Goal: Find specific fact: Find specific fact

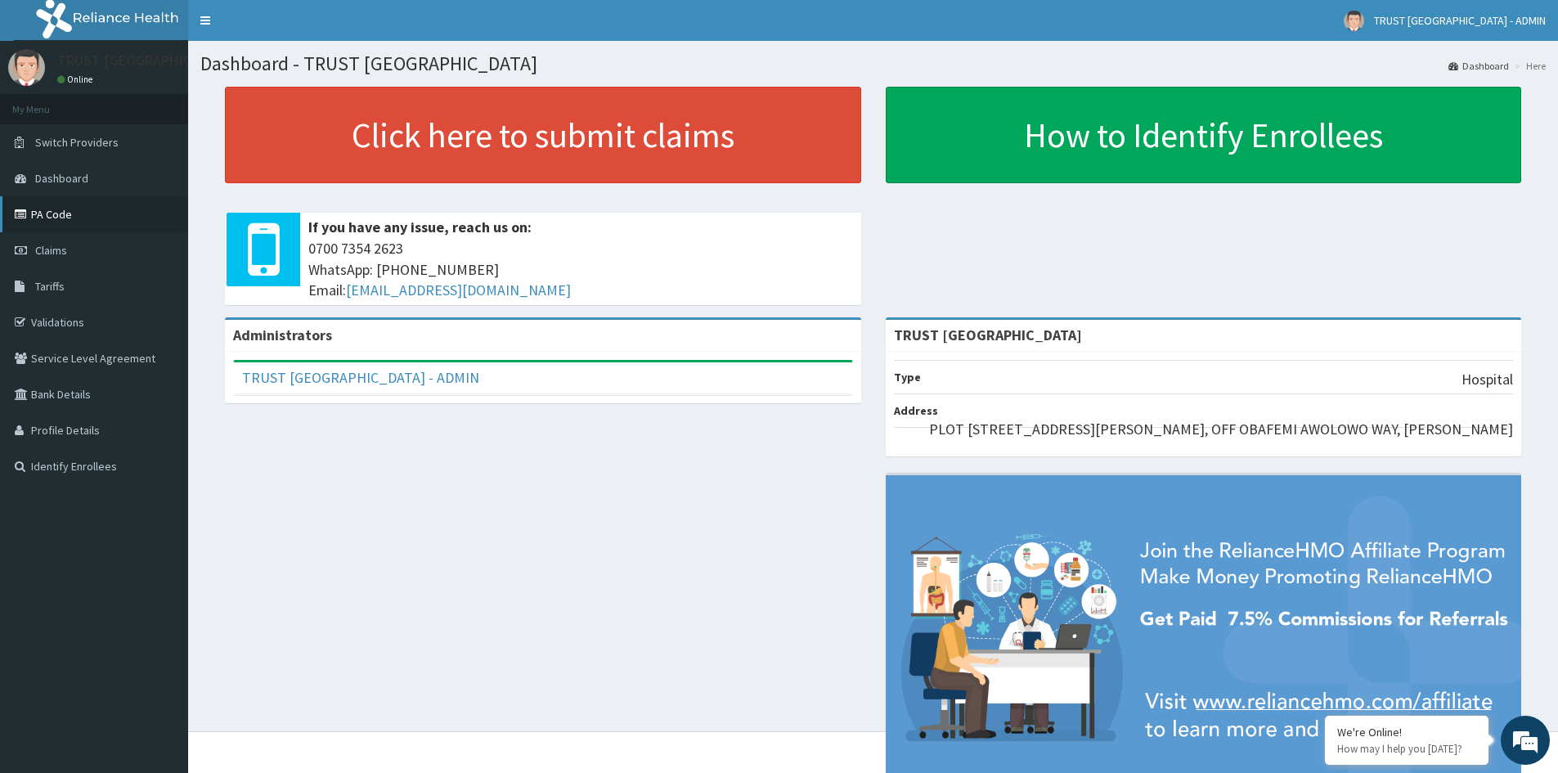
click at [68, 218] on link "PA Code" at bounding box center [94, 214] width 188 height 36
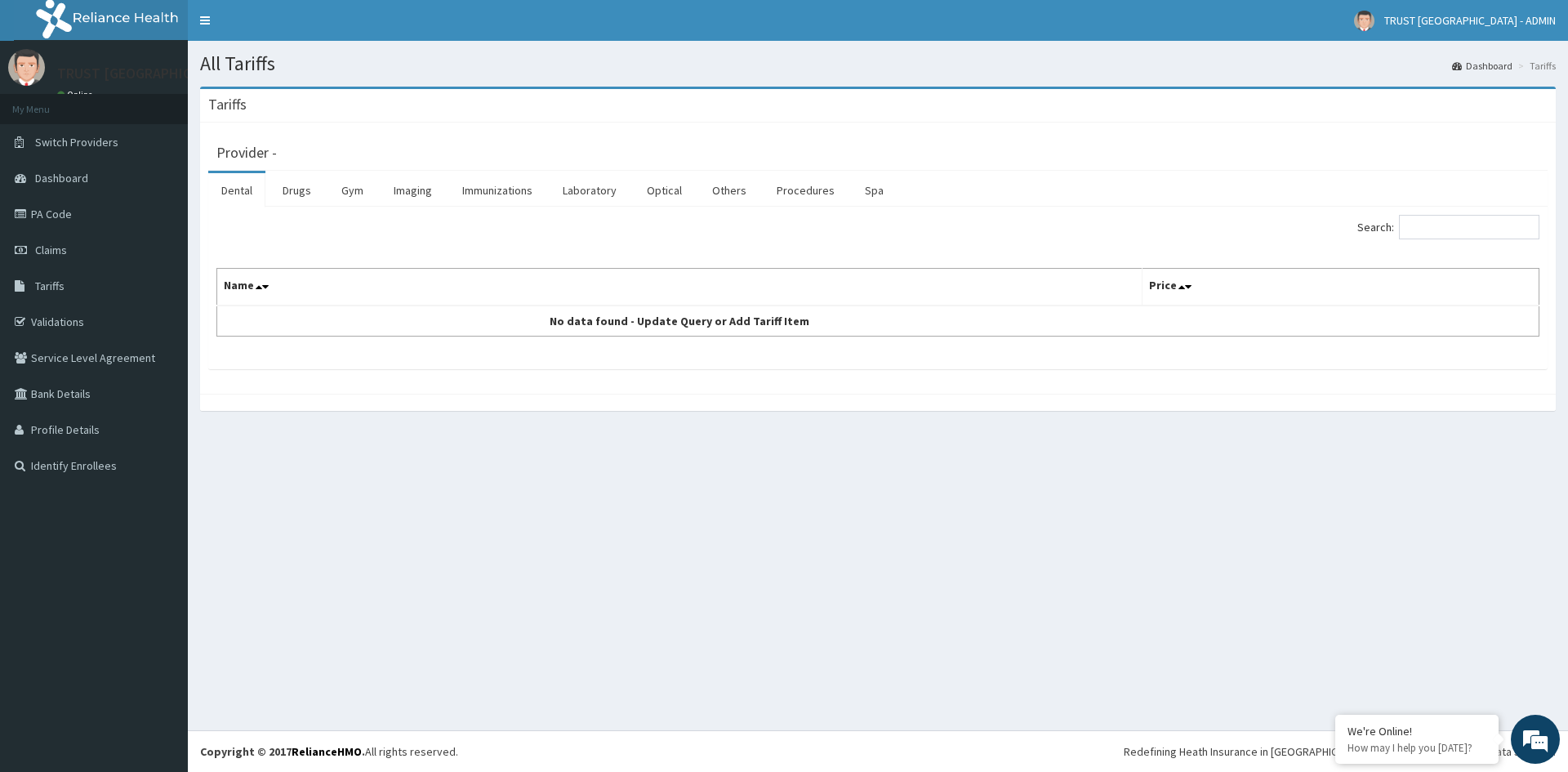
click at [1438, 230] on input "Search:" at bounding box center [1468, 227] width 141 height 25
type input "LH"
click at [580, 183] on link "Laboratory" at bounding box center [590, 190] width 80 height 34
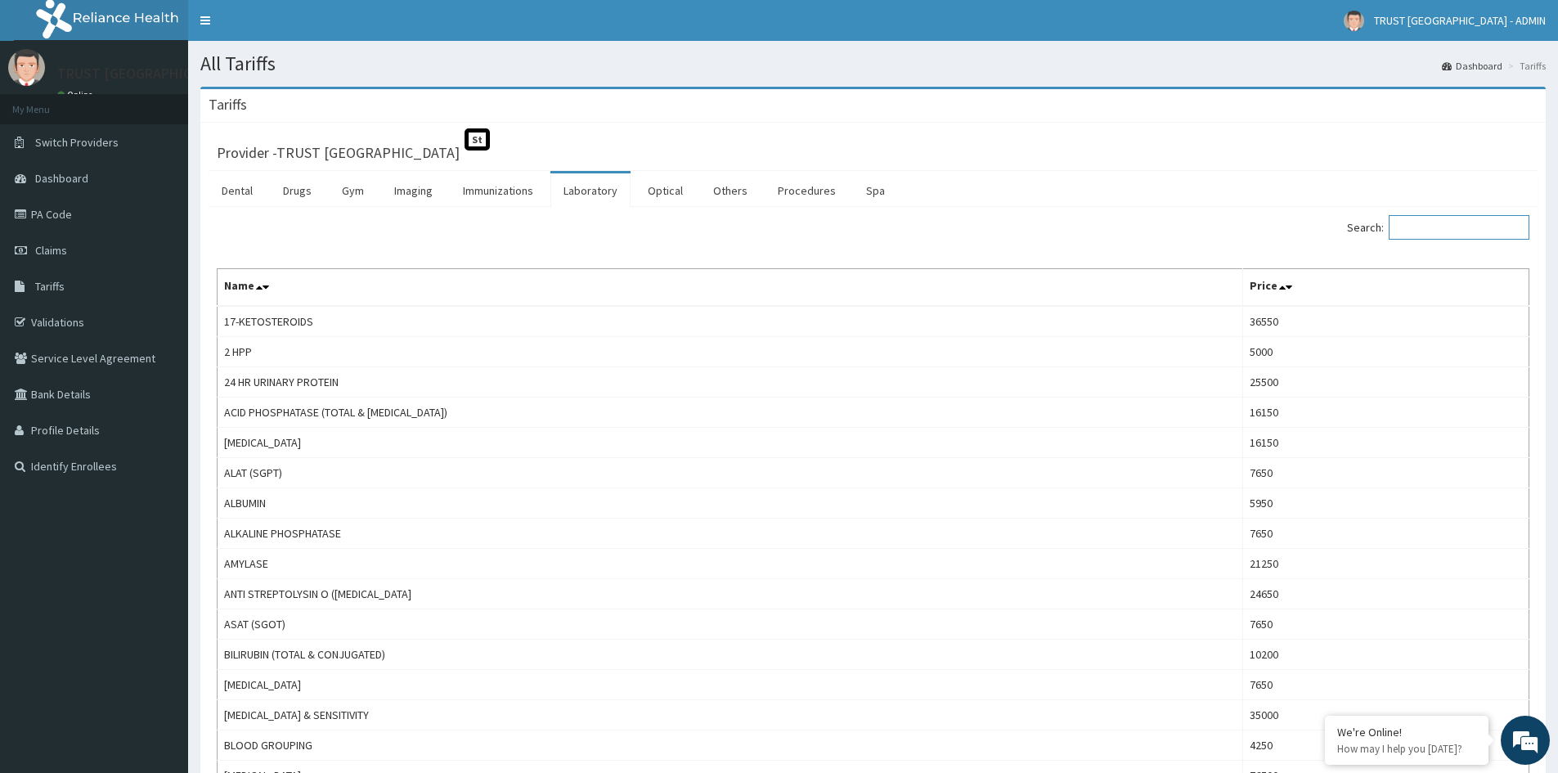
click at [1436, 227] on input "Search:" at bounding box center [1459, 227] width 141 height 25
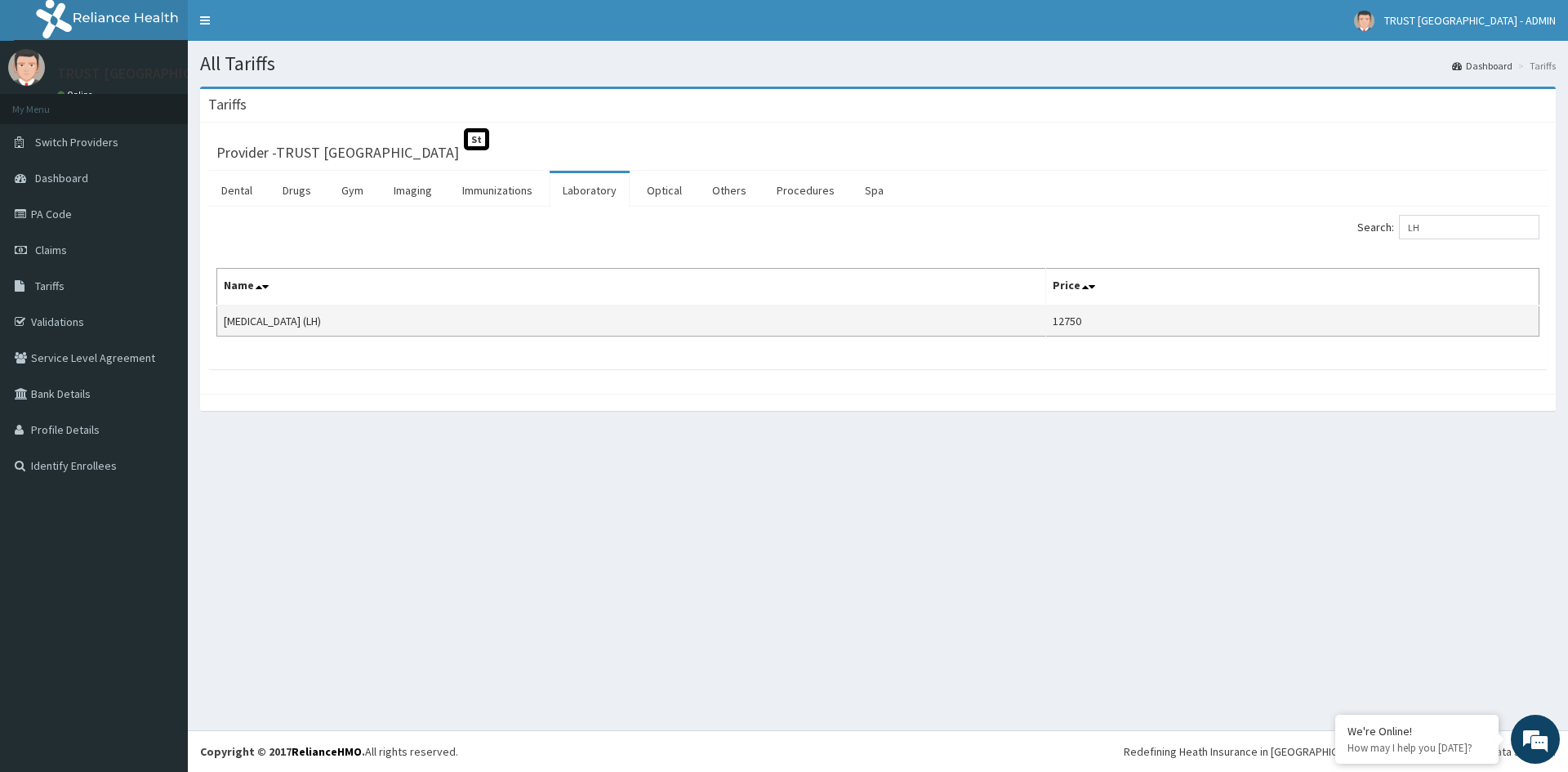
drag, startPoint x: 395, startPoint y: 319, endPoint x: 223, endPoint y: 326, distance: 172.1
click at [223, 326] on td "[MEDICAL_DATA] (LH)" at bounding box center [632, 321] width 828 height 31
copy td "[MEDICAL_DATA] (LH)"
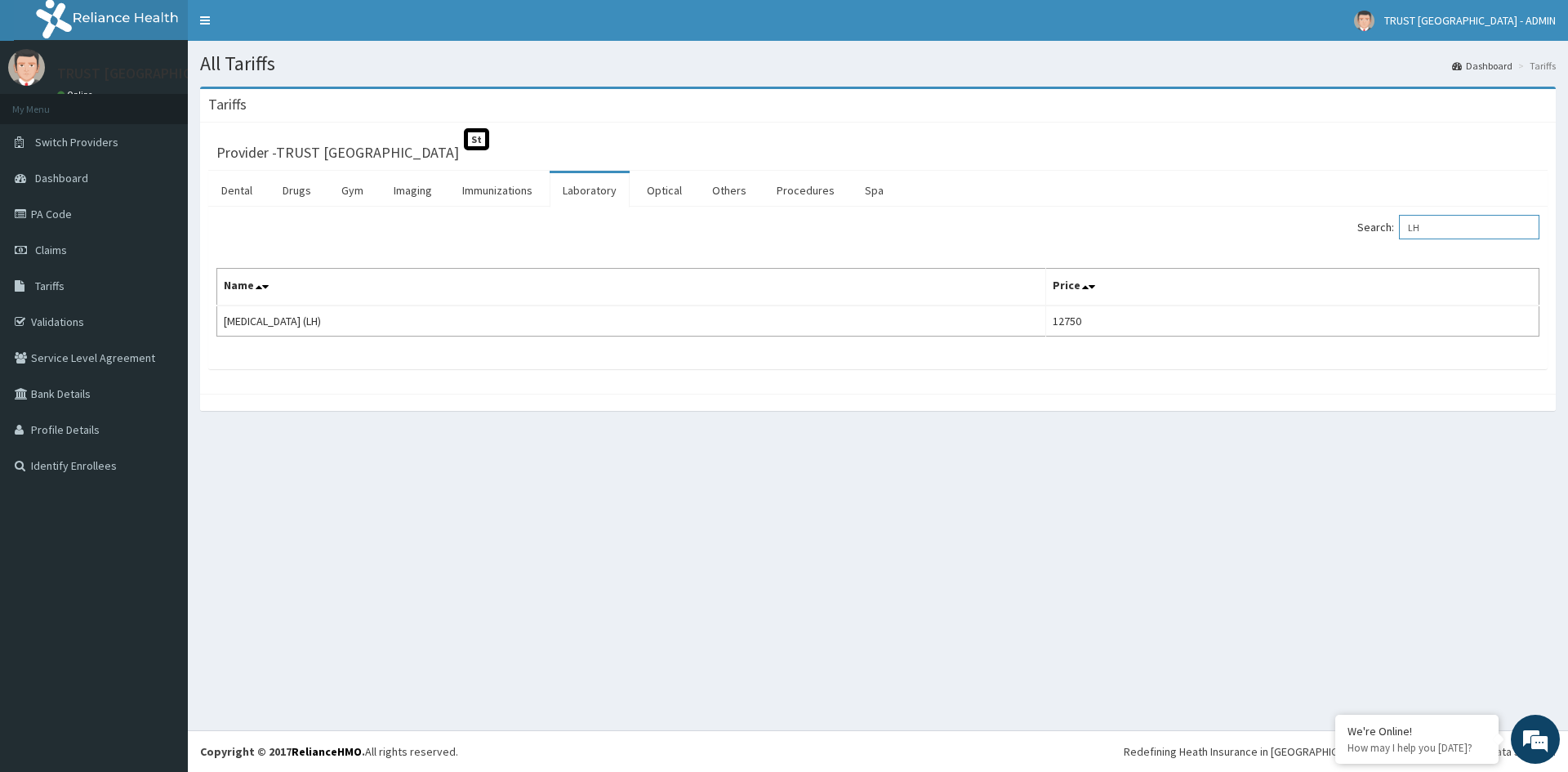
click at [1490, 227] on input "LH" at bounding box center [1468, 227] width 141 height 25
type input "F"
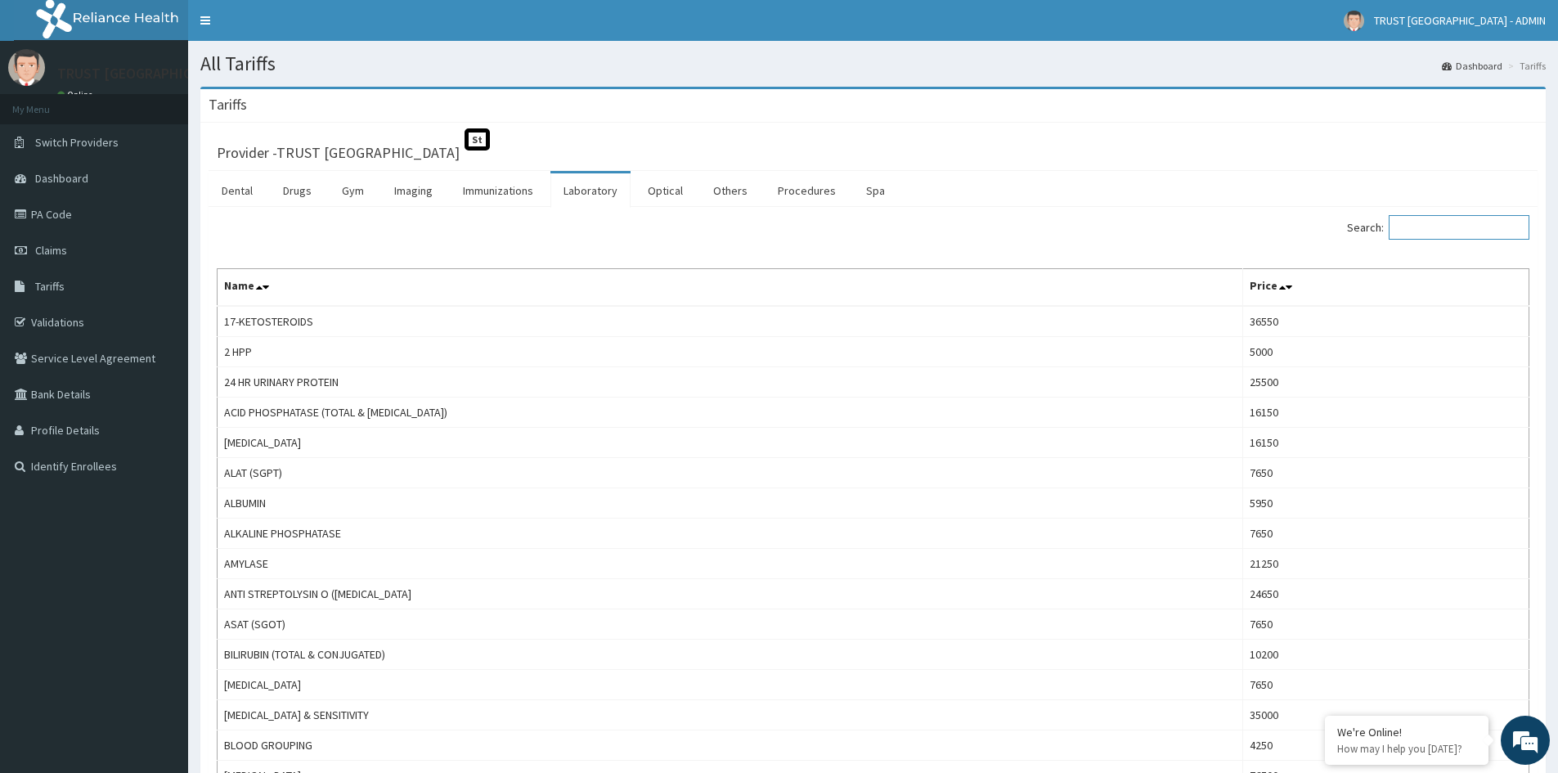
click at [1461, 215] on input "Search:" at bounding box center [1459, 227] width 141 height 25
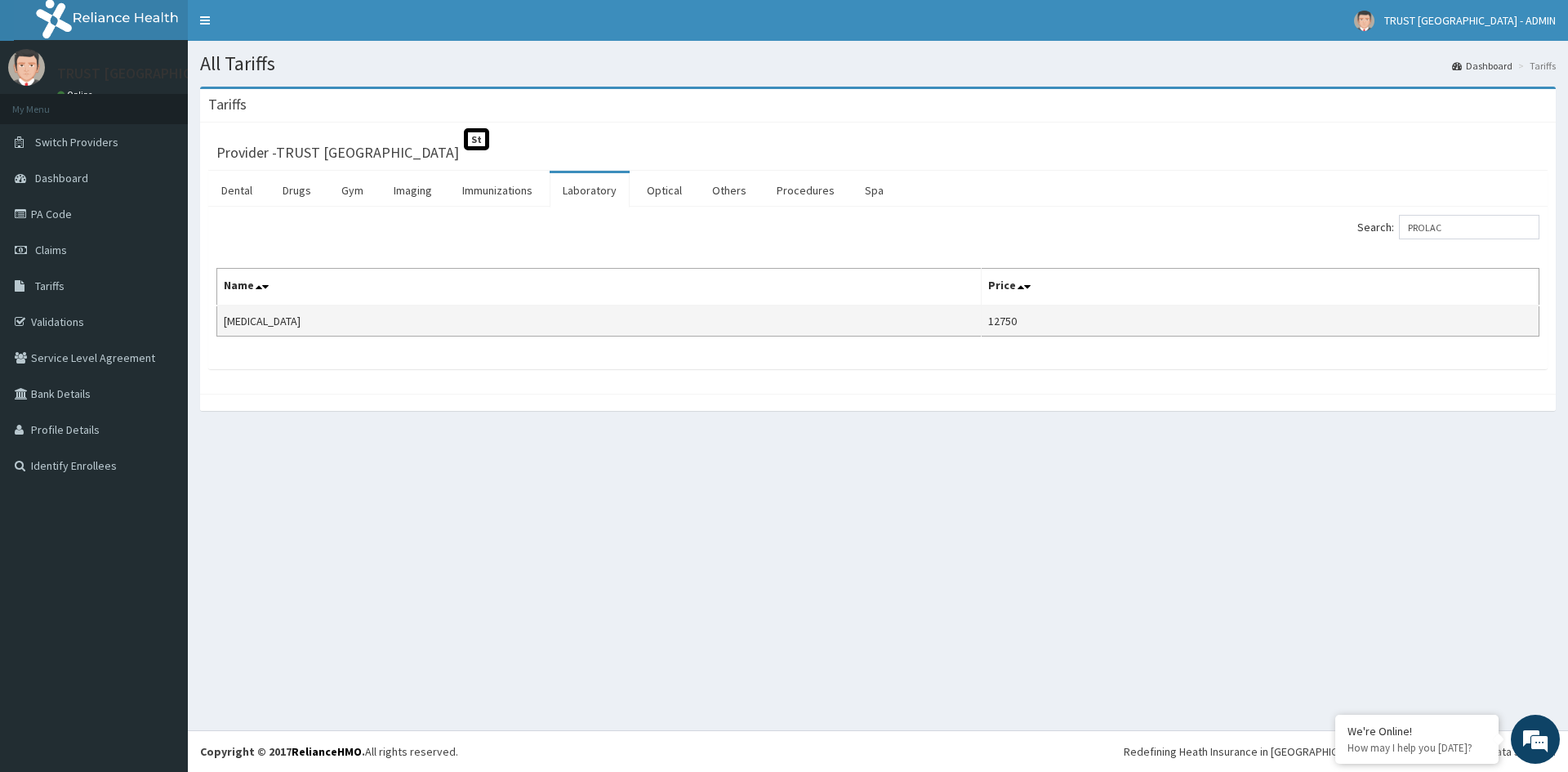
click at [252, 317] on td "[MEDICAL_DATA]" at bounding box center [600, 321] width 765 height 31
copy td "[MEDICAL_DATA]"
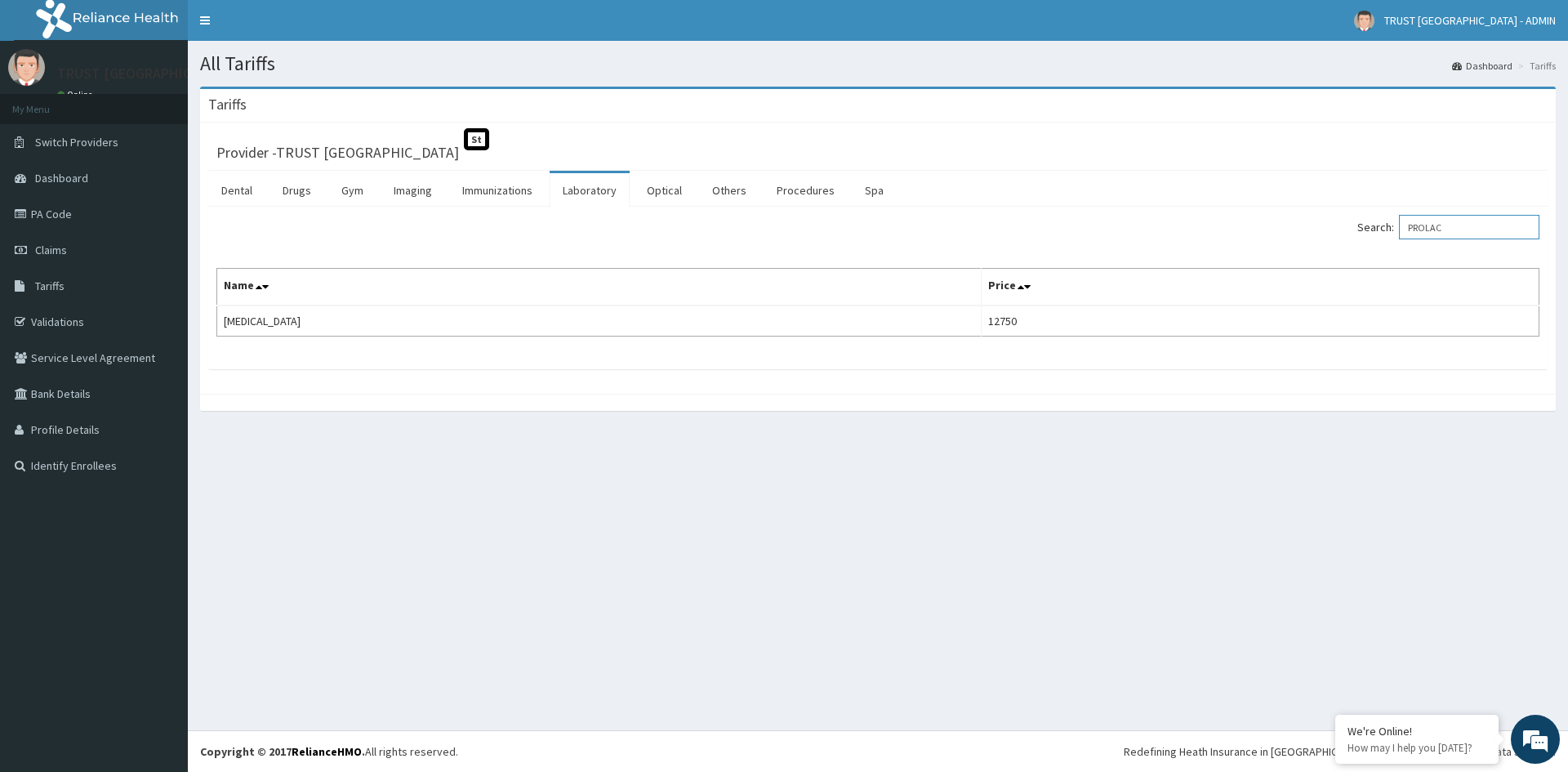
click at [1497, 224] on input "PROLAC" at bounding box center [1468, 227] width 141 height 25
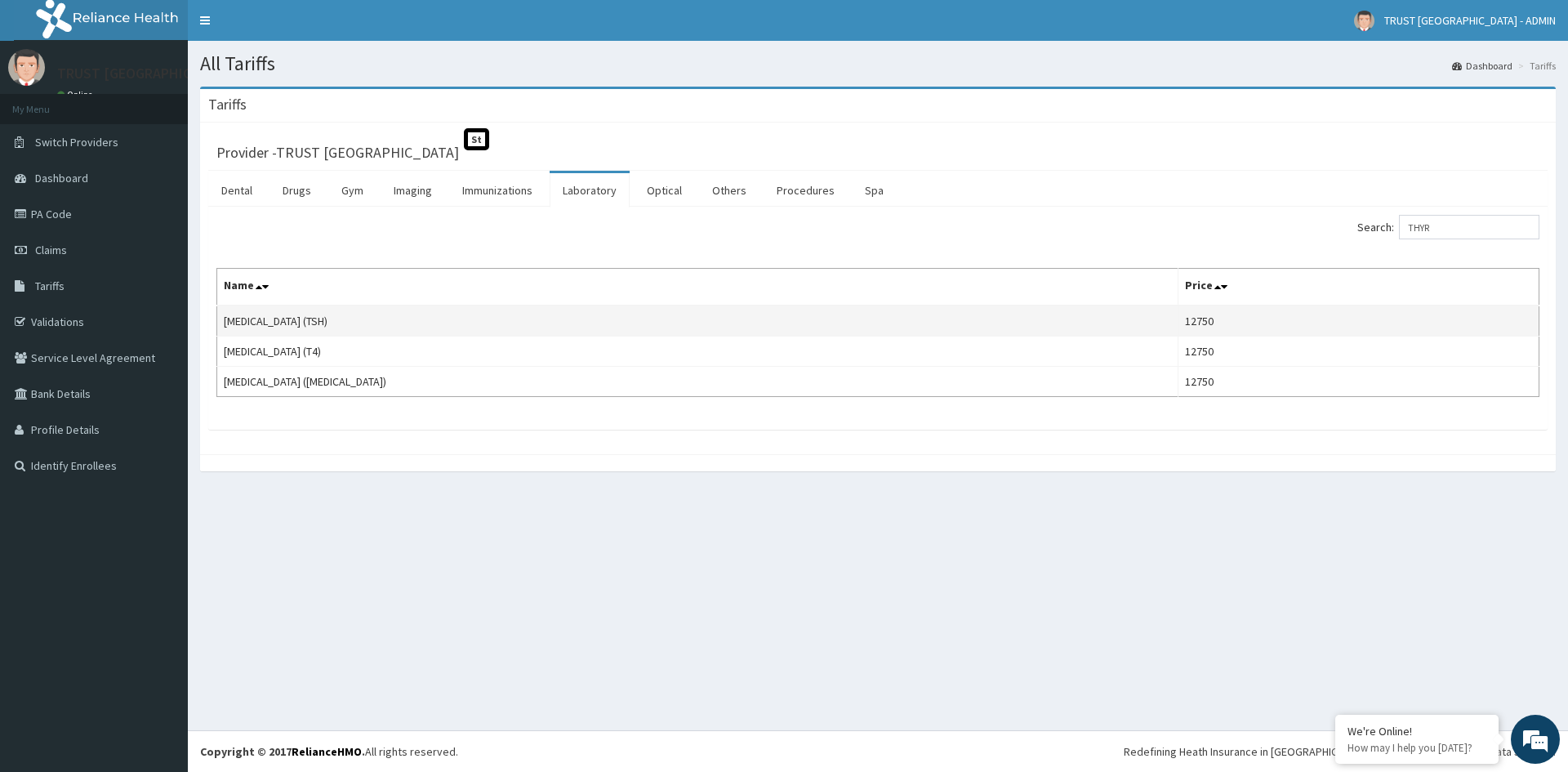
drag, startPoint x: 424, startPoint y: 319, endPoint x: 223, endPoint y: 319, distance: 201.0
click at [223, 319] on td "[MEDICAL_DATA] (TSH)" at bounding box center [698, 321] width 961 height 31
copy td "[MEDICAL_DATA] (TSH)"
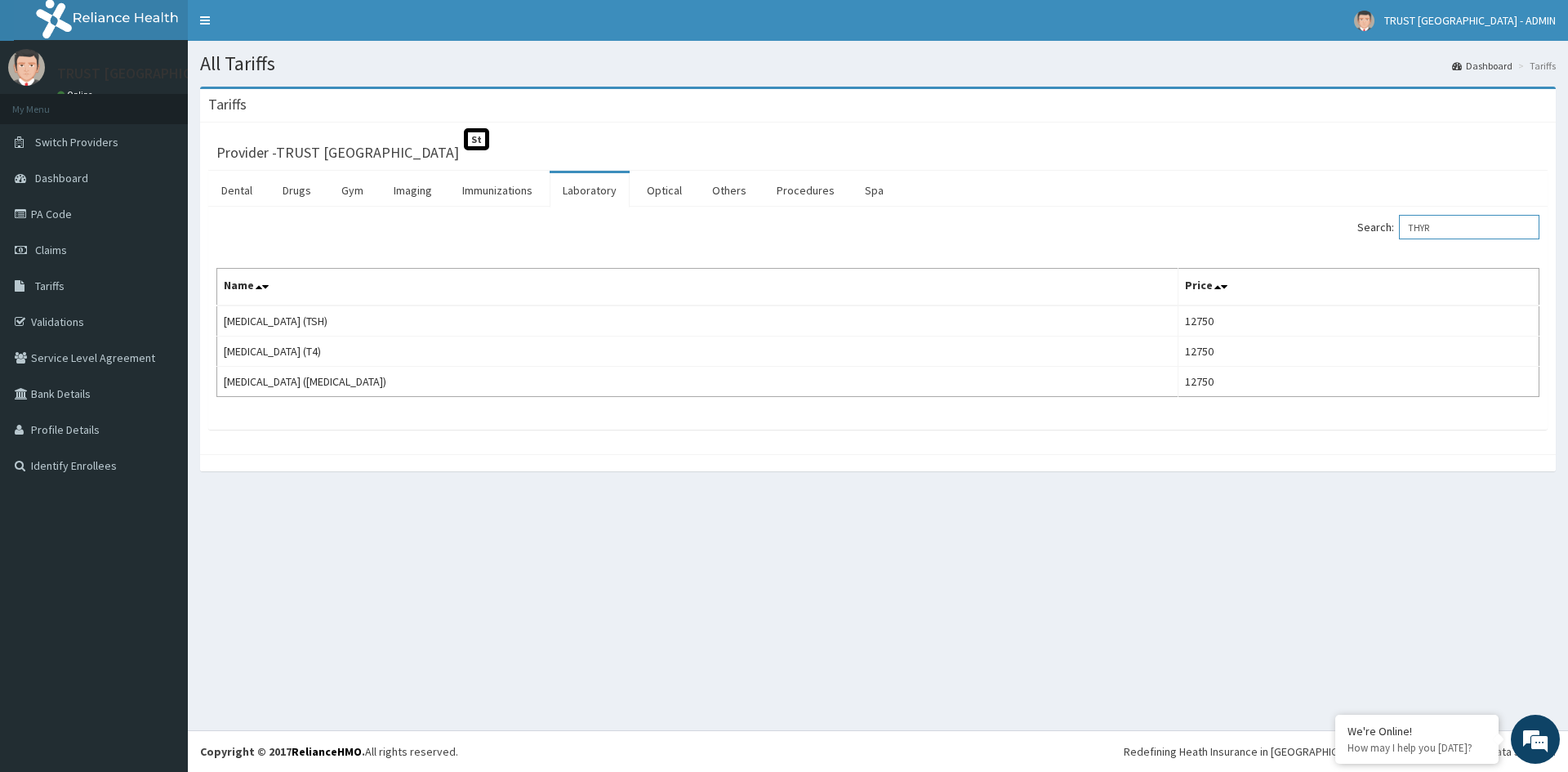
click at [1424, 224] on input "THYR" at bounding box center [1468, 227] width 141 height 25
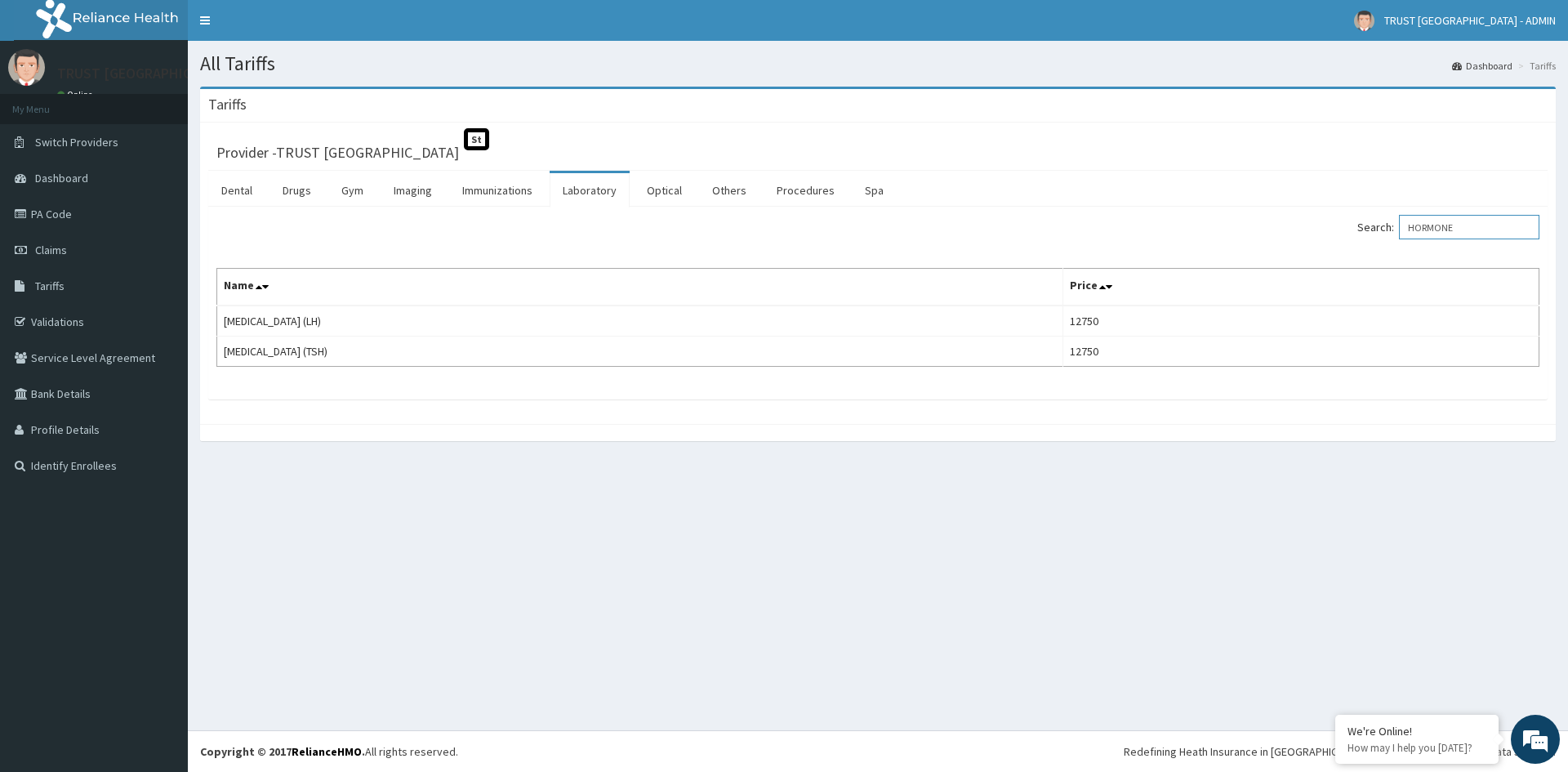
click at [1455, 227] on input "HORMONE" at bounding box center [1468, 227] width 141 height 25
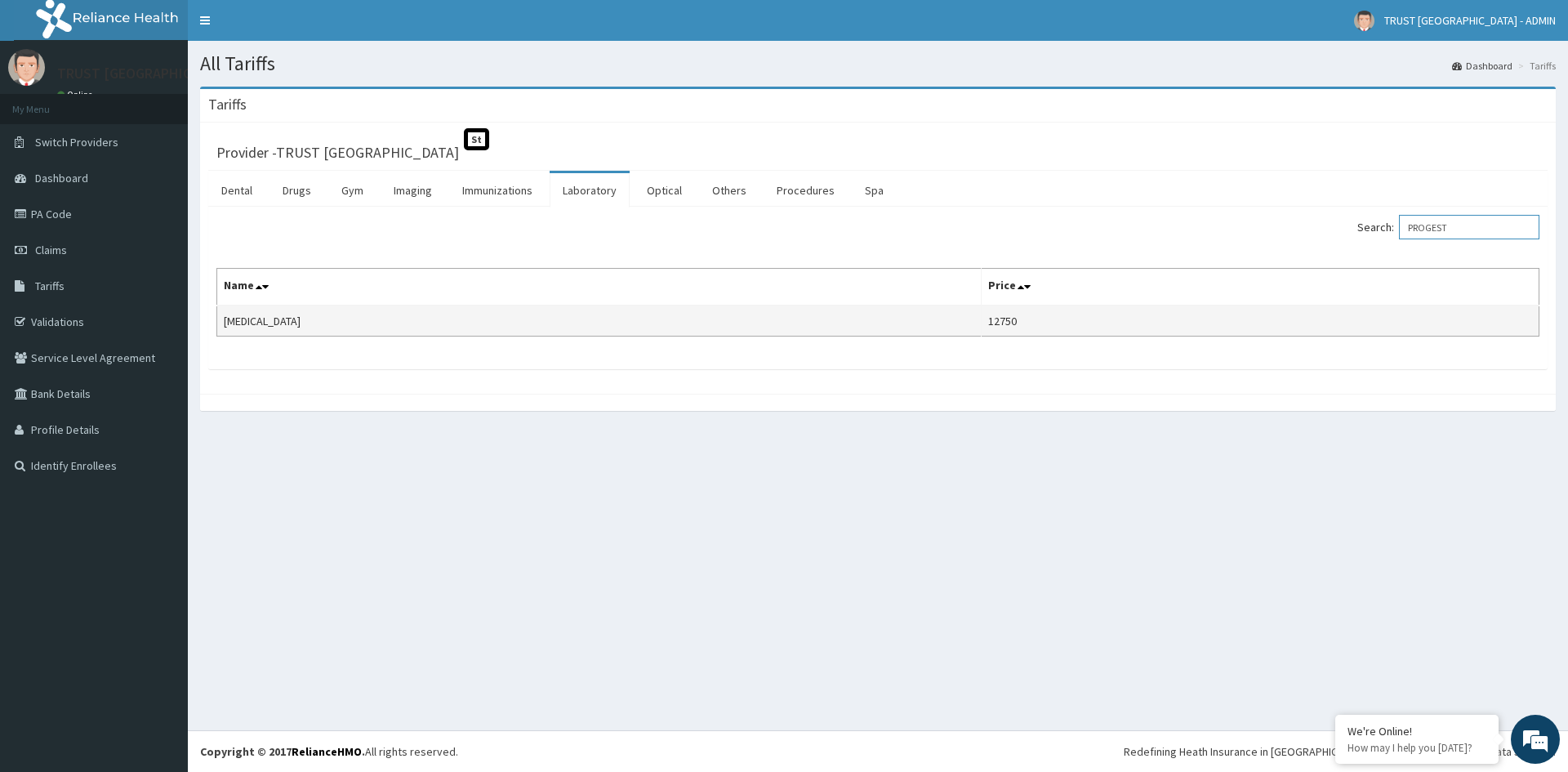
type input "PROGEST"
click at [298, 322] on td "[MEDICAL_DATA]" at bounding box center [600, 321] width 765 height 31
copy td "[MEDICAL_DATA]"
